Goal: Check status: Check status

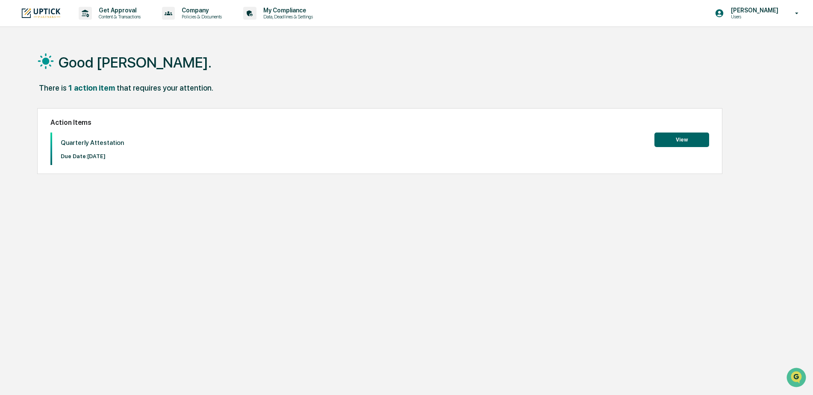
click at [696, 138] on button "View" at bounding box center [681, 139] width 55 height 15
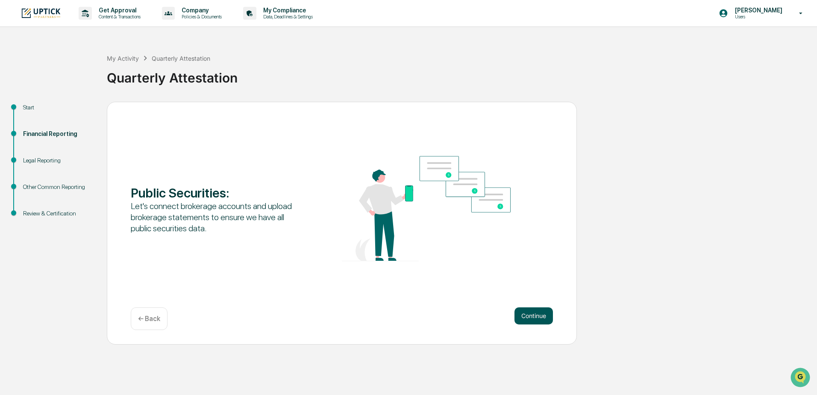
click at [544, 320] on button "Continue" at bounding box center [533, 315] width 38 height 17
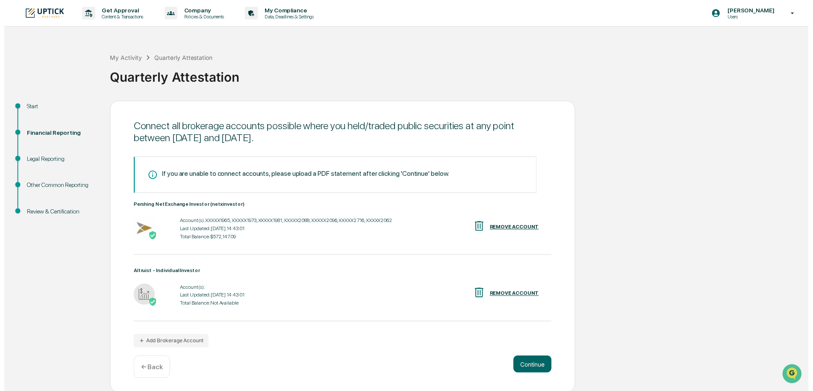
scroll to position [1, 0]
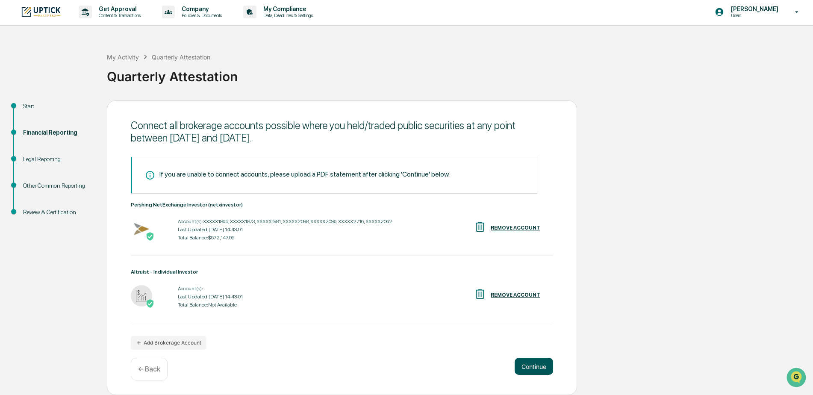
click at [540, 368] on button "Continue" at bounding box center [533, 366] width 38 height 17
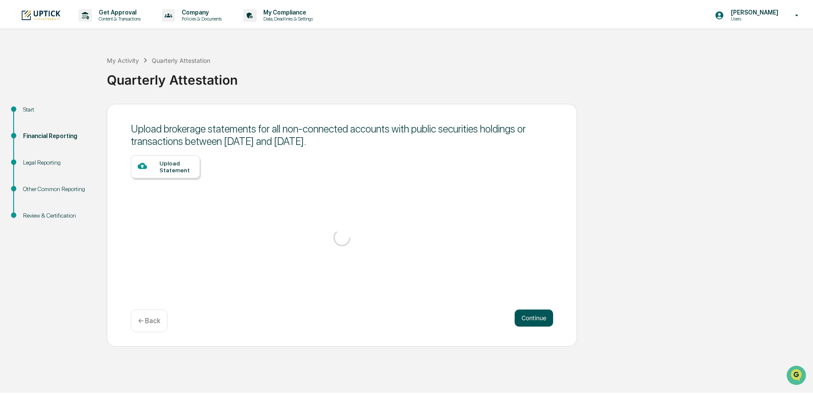
scroll to position [0, 0]
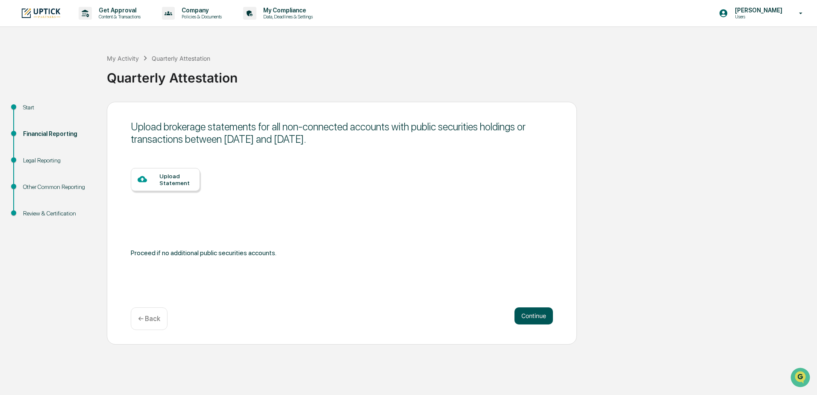
click at [534, 314] on button "Continue" at bounding box center [533, 315] width 38 height 17
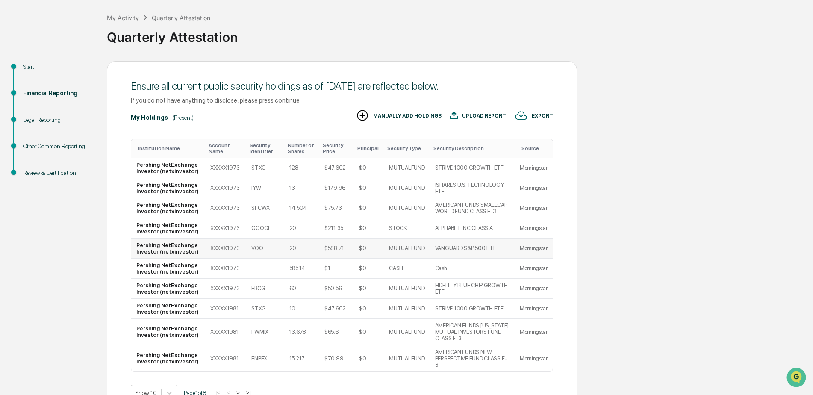
scroll to position [85, 0]
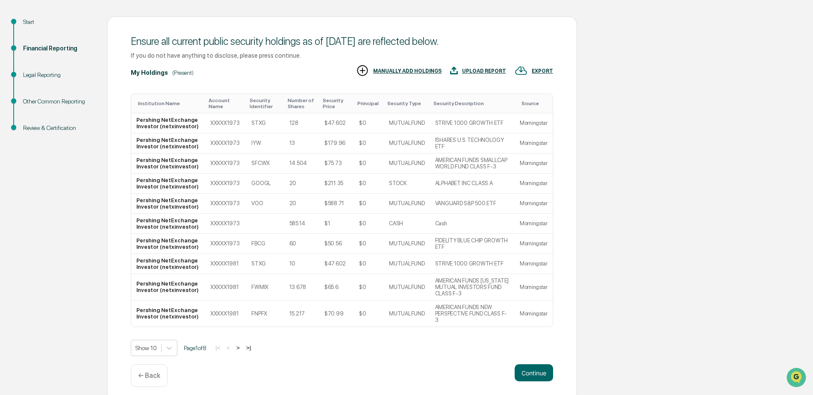
click at [242, 344] on button ">" at bounding box center [238, 347] width 9 height 7
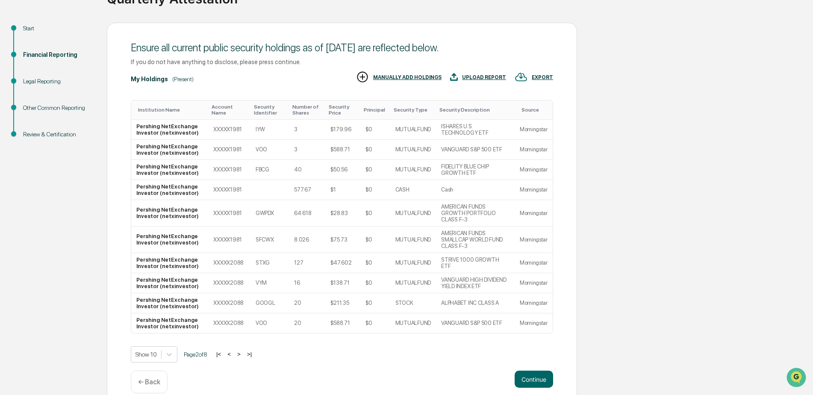
click at [243, 350] on button ">" at bounding box center [239, 353] width 9 height 7
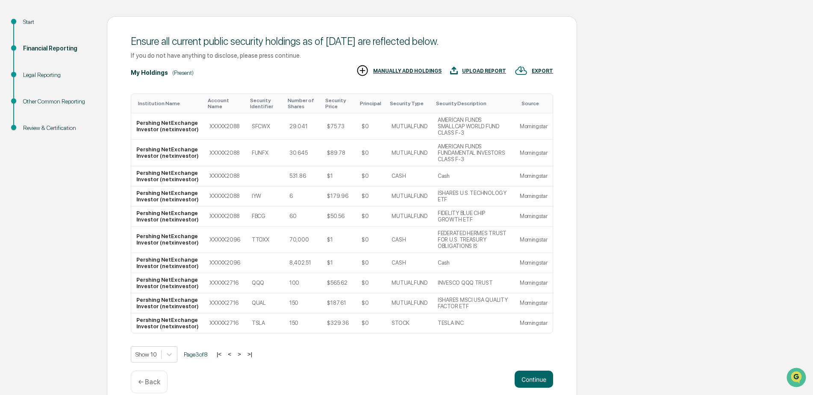
click at [243, 350] on button ">" at bounding box center [239, 353] width 9 height 7
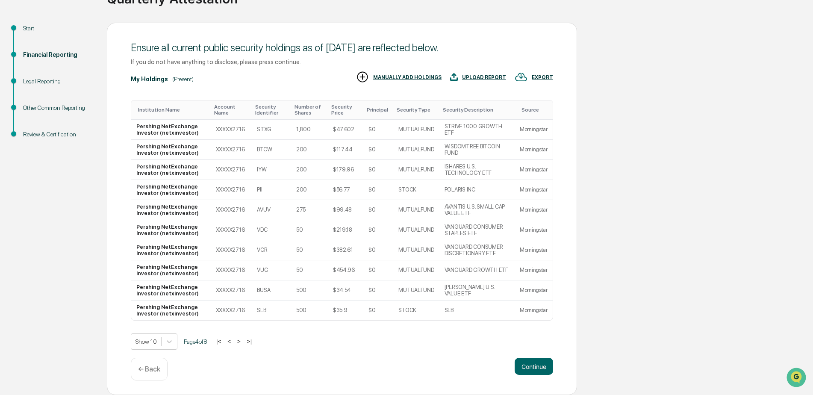
click at [243, 340] on button ">" at bounding box center [239, 341] width 9 height 7
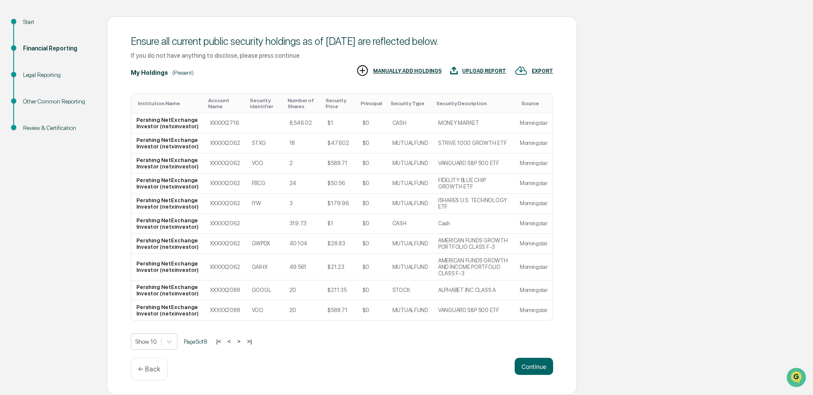
click at [243, 340] on button ">" at bounding box center [239, 341] width 9 height 7
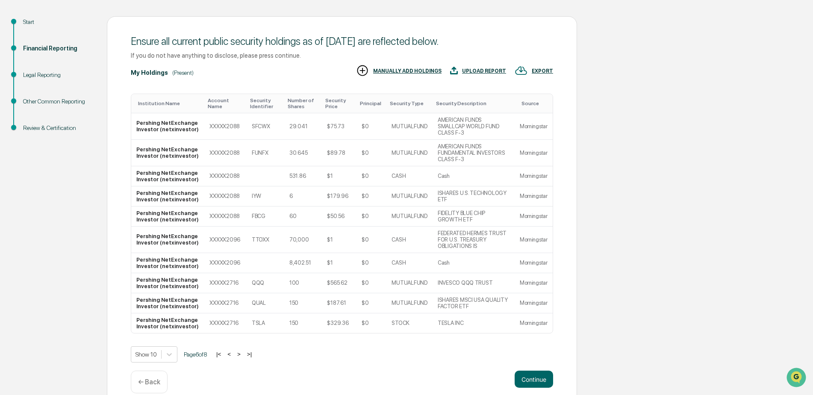
click at [243, 350] on button ">" at bounding box center [239, 353] width 9 height 7
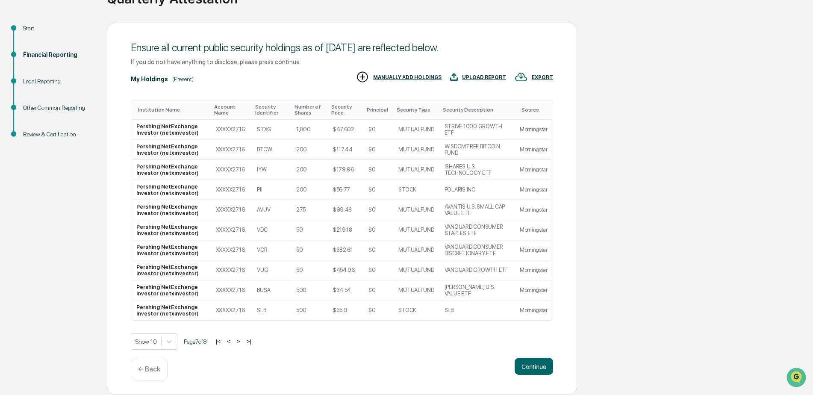
click at [243, 340] on button ">" at bounding box center [238, 341] width 9 height 7
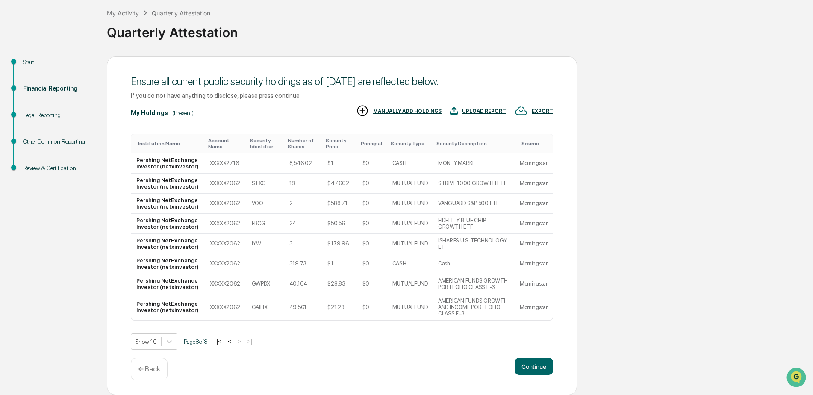
click at [234, 340] on button "<" at bounding box center [229, 341] width 9 height 7
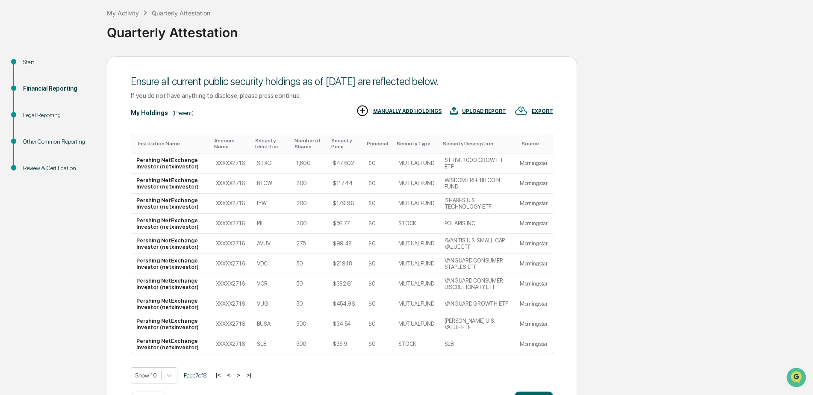
click at [235, 340] on td "XXXXX2716" at bounding box center [231, 344] width 41 height 20
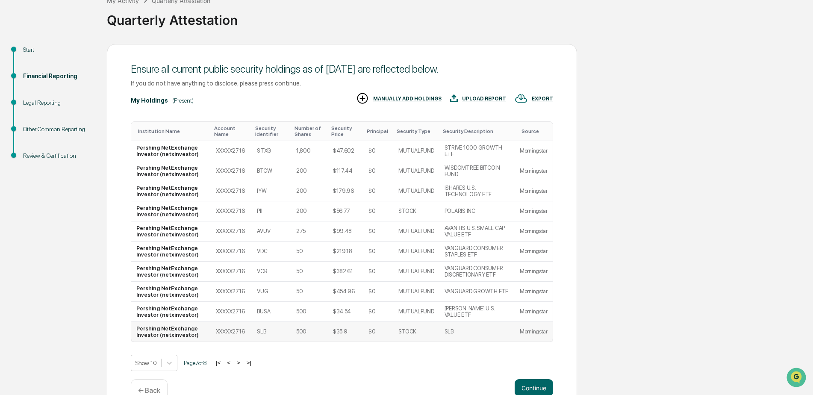
scroll to position [79, 0]
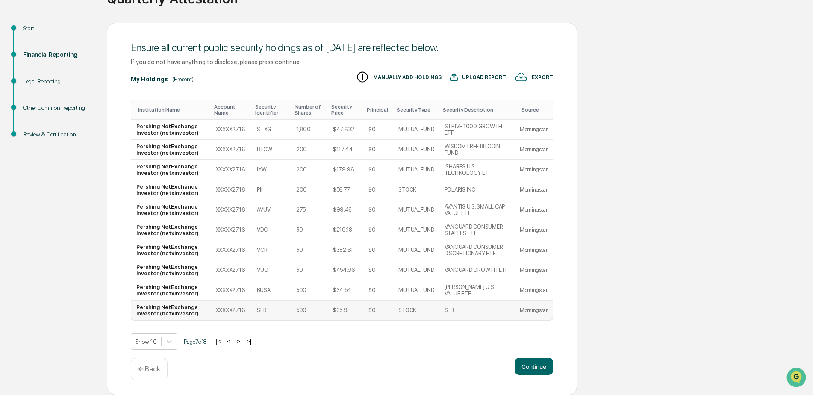
click at [233, 341] on button "<" at bounding box center [228, 341] width 9 height 7
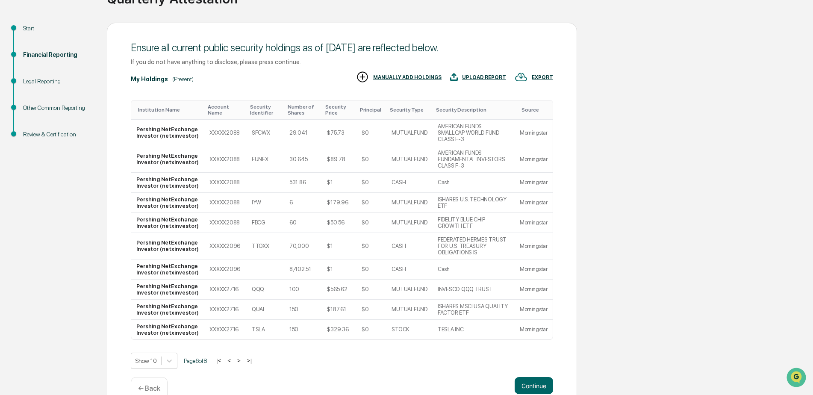
click at [232, 357] on button "<" at bounding box center [229, 360] width 9 height 7
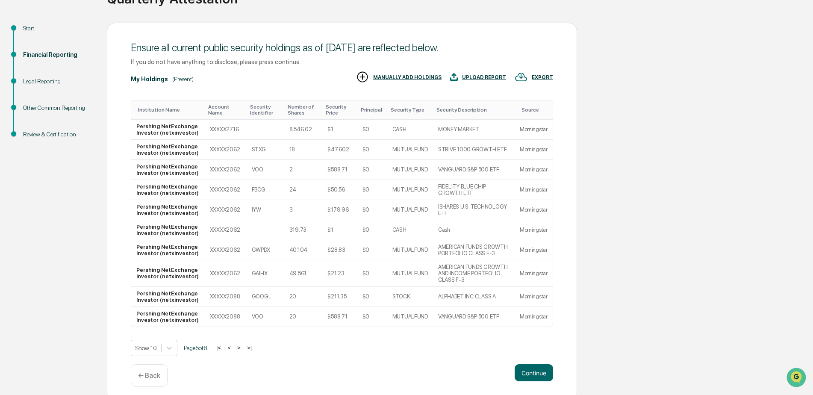
click at [232, 348] on button "<" at bounding box center [229, 347] width 9 height 7
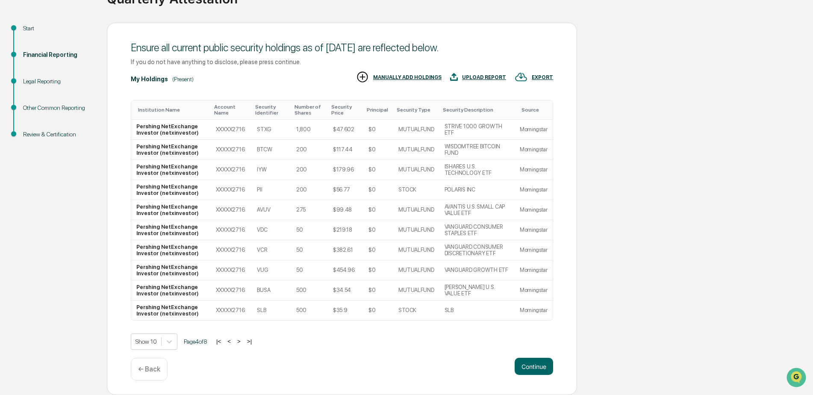
click at [232, 348] on div "Show 10 Page 4 of 8 |< < > >|" at bounding box center [342, 341] width 422 height 16
click at [233, 342] on button "<" at bounding box center [229, 341] width 9 height 7
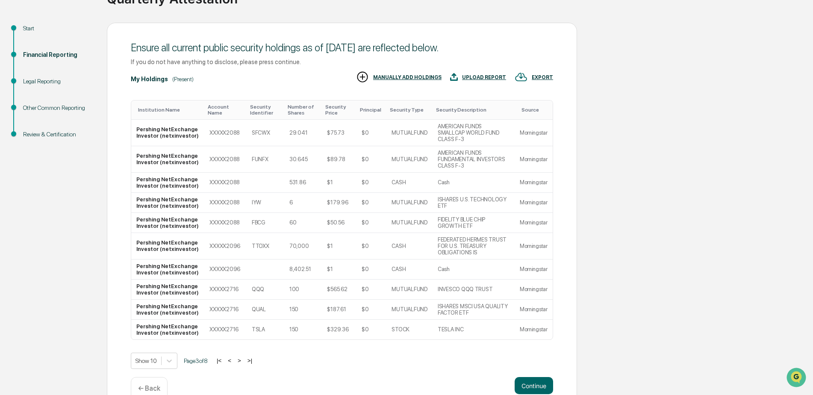
click at [234, 352] on div "Show 10 Page 3 of 8 |< < > >|" at bounding box center [342, 360] width 422 height 16
click at [233, 357] on button "<" at bounding box center [229, 360] width 9 height 7
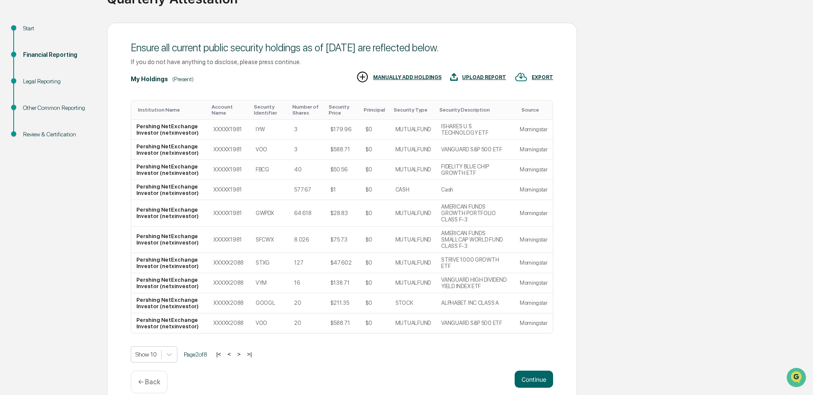
click at [233, 348] on div "Show 10 Page 2 of 8 |< < > >|" at bounding box center [342, 354] width 422 height 16
click at [233, 350] on button "<" at bounding box center [229, 353] width 9 height 7
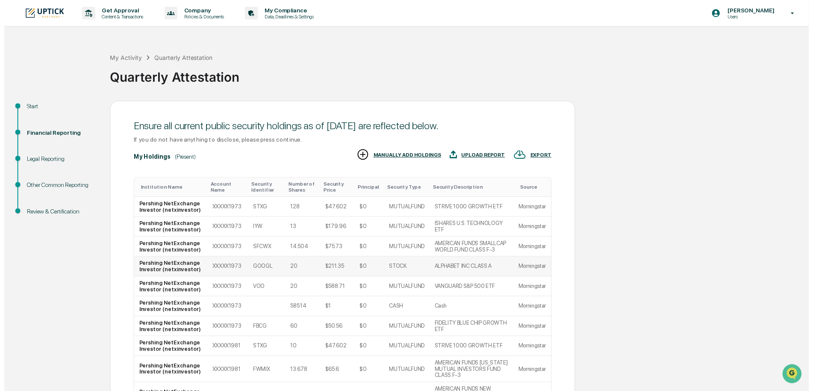
scroll to position [85, 0]
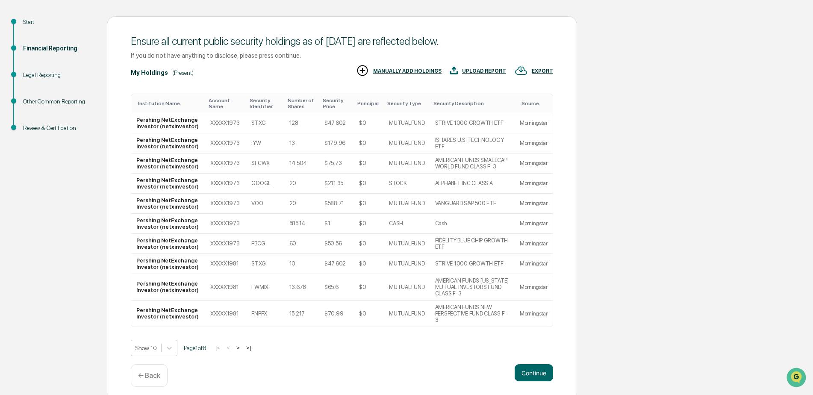
click at [156, 371] on p "← Back" at bounding box center [149, 375] width 22 height 8
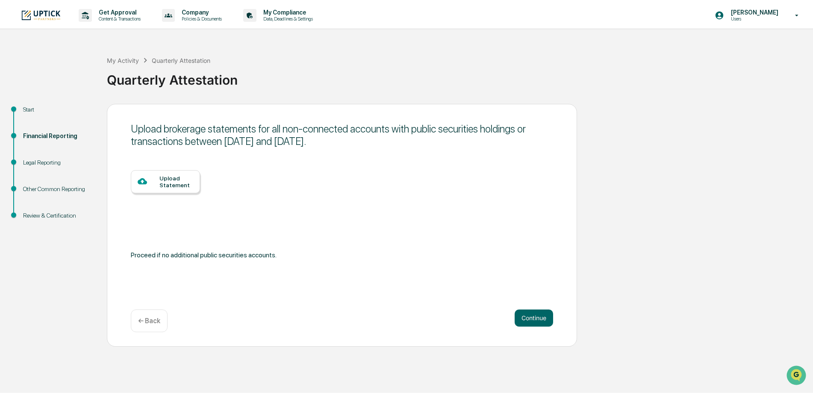
scroll to position [0, 0]
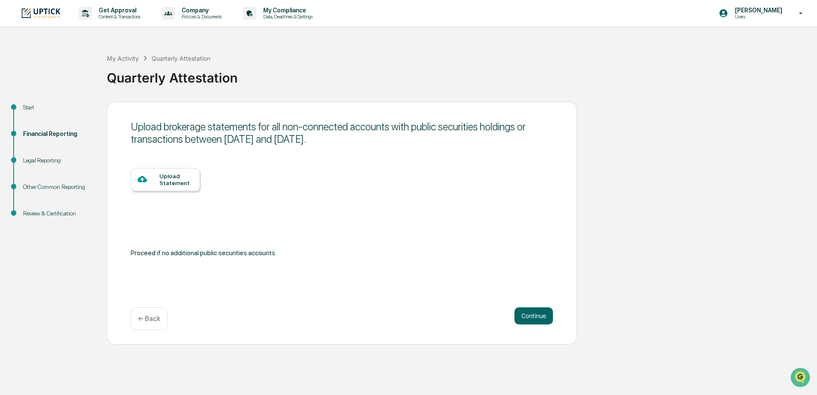
click at [154, 327] on div "← Back" at bounding box center [149, 318] width 37 height 23
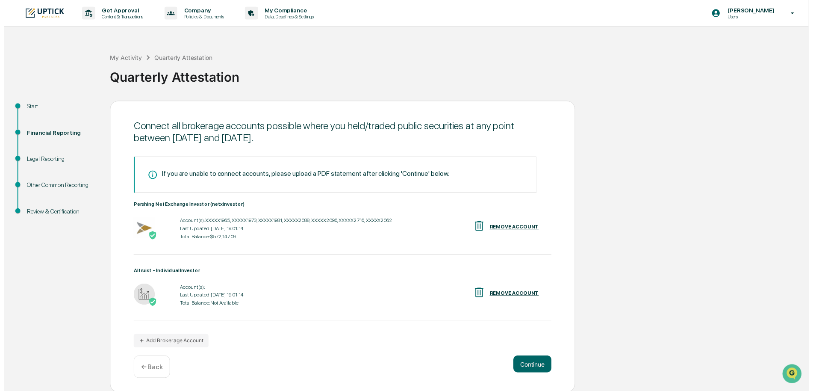
scroll to position [1, 0]
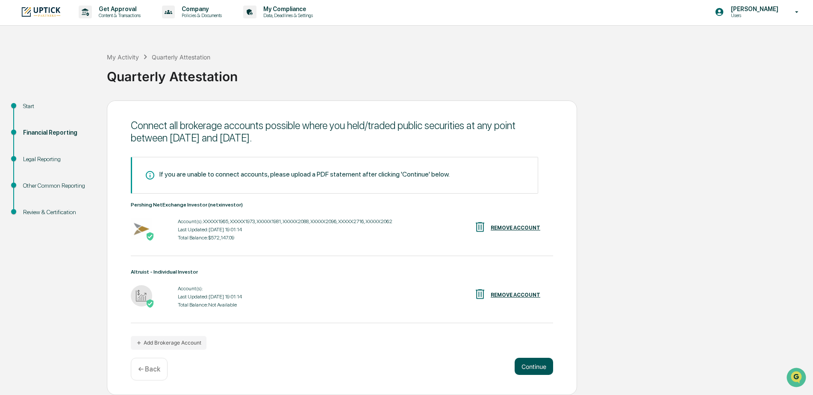
click at [547, 370] on button "Continue" at bounding box center [533, 366] width 38 height 17
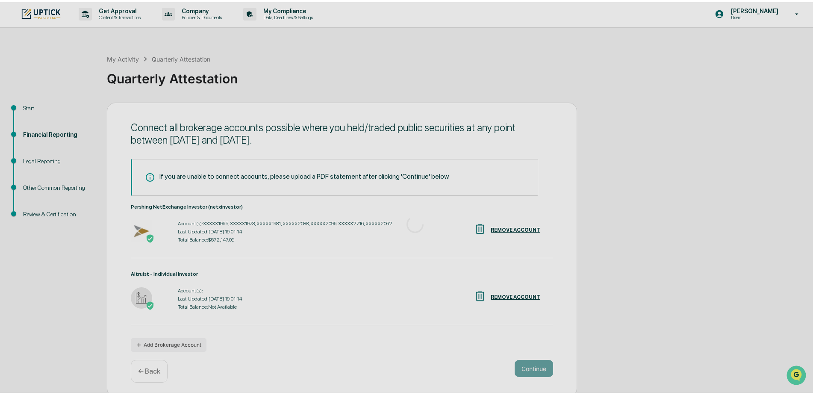
scroll to position [0, 0]
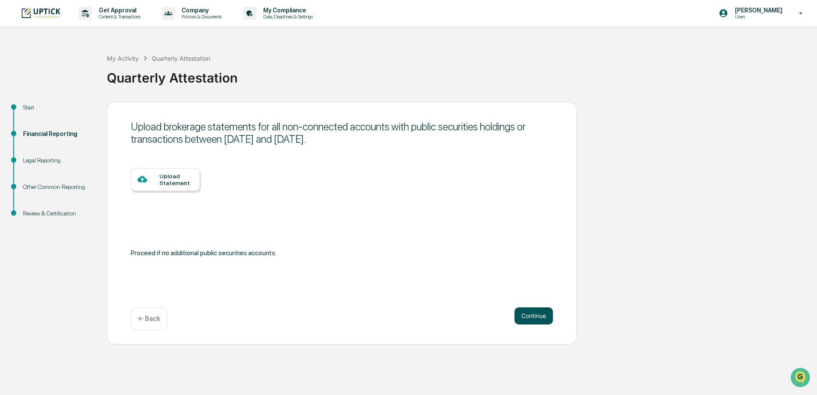
click at [536, 320] on button "Continue" at bounding box center [533, 315] width 38 height 17
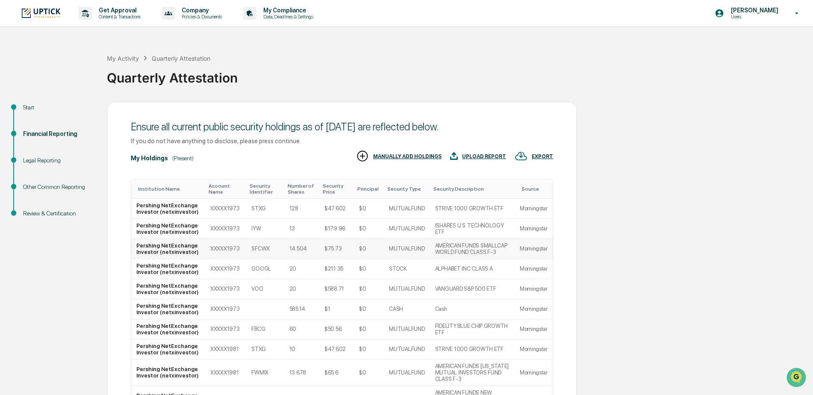
scroll to position [85, 0]
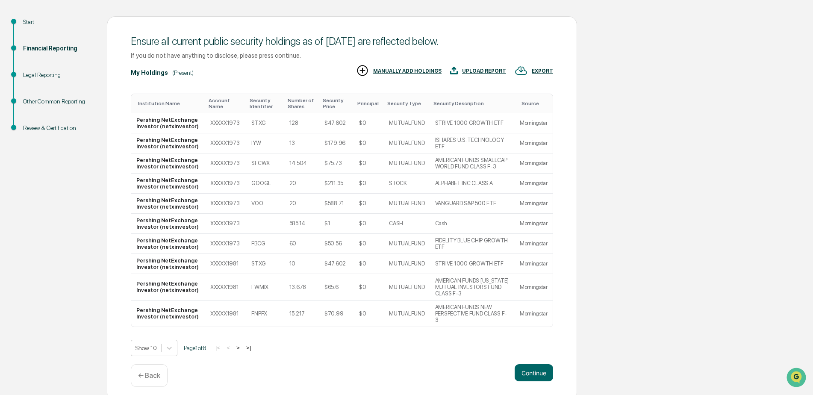
click at [242, 344] on button ">" at bounding box center [238, 347] width 9 height 7
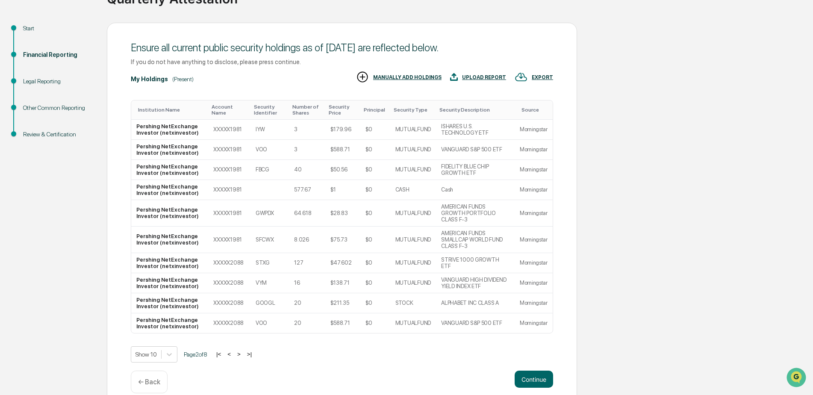
click at [243, 350] on button ">" at bounding box center [239, 353] width 9 height 7
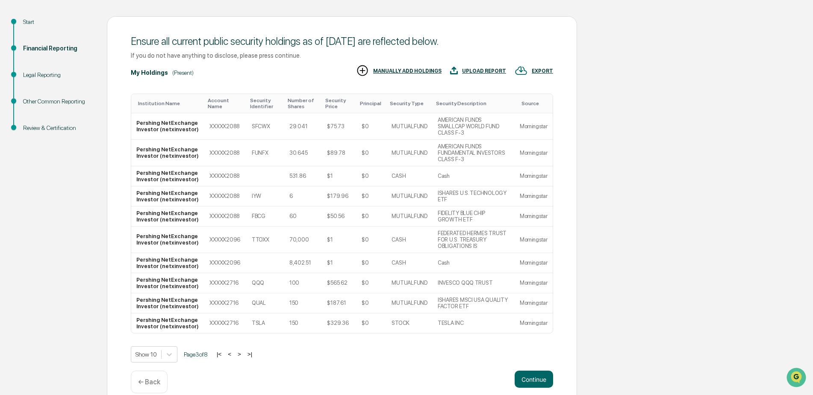
click at [243, 350] on button ">" at bounding box center [239, 353] width 9 height 7
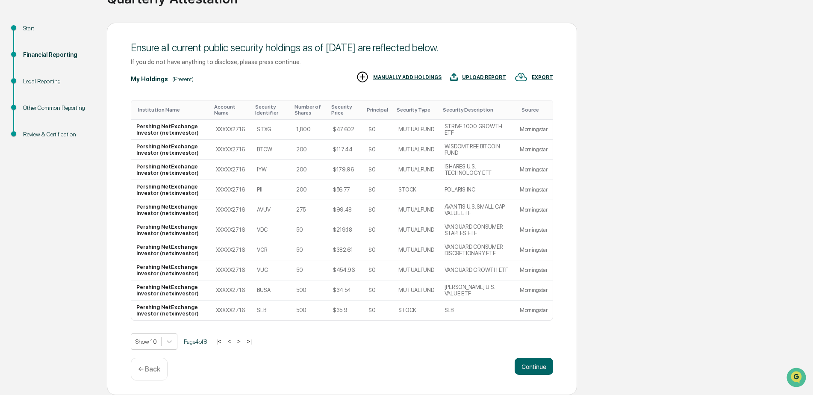
click at [243, 340] on button ">" at bounding box center [239, 341] width 9 height 7
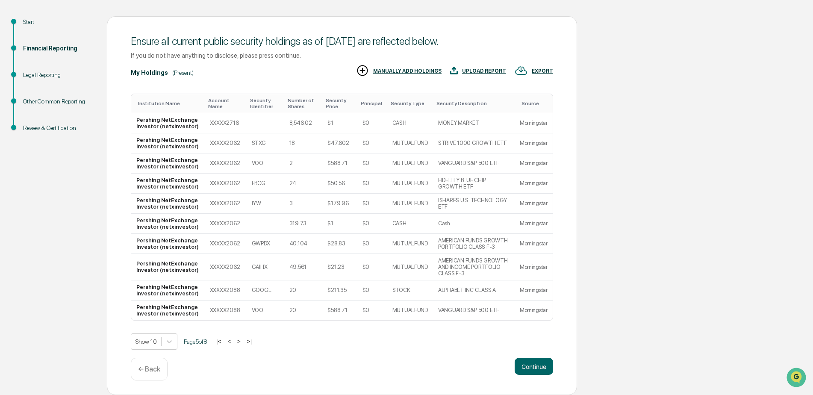
click at [243, 340] on button ">" at bounding box center [239, 341] width 9 height 7
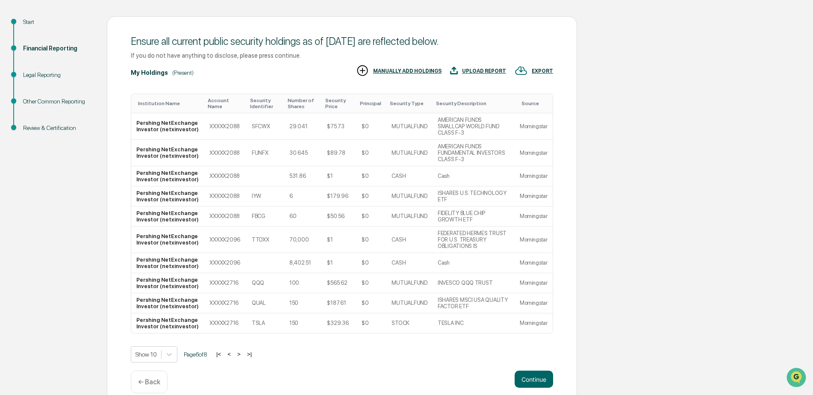
click at [243, 350] on button ">" at bounding box center [239, 353] width 9 height 7
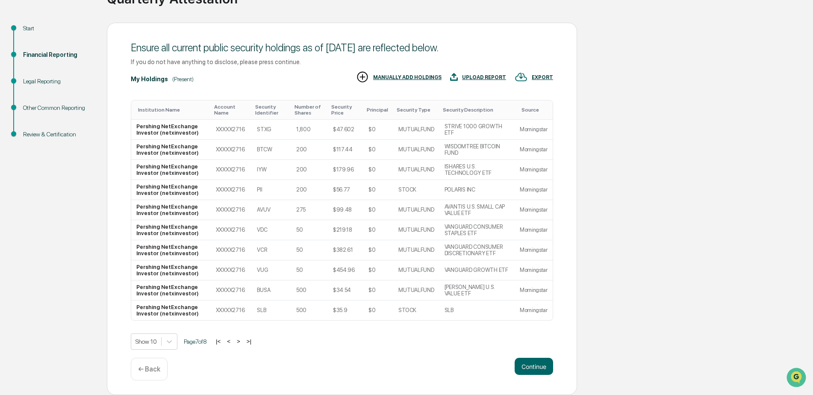
click at [243, 340] on button ">" at bounding box center [238, 341] width 9 height 7
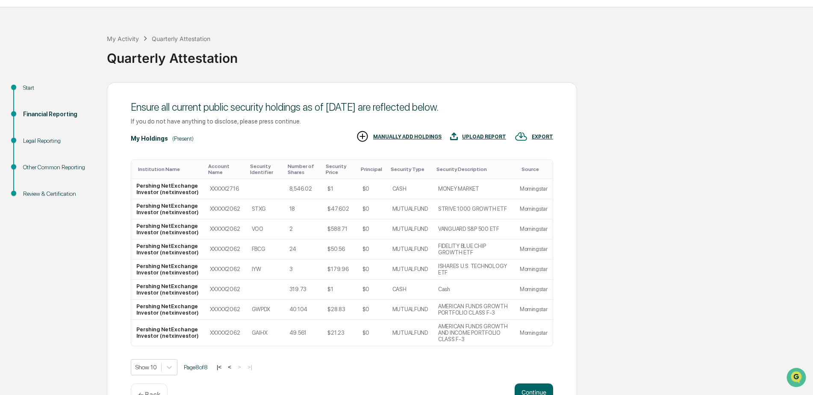
scroll to position [0, 0]
